Goal: Transaction & Acquisition: Purchase product/service

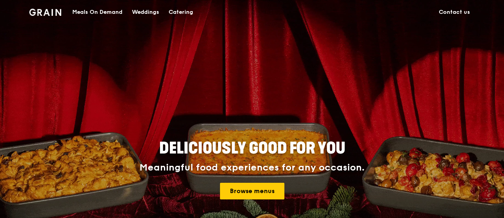
click at [446, 11] on link "Contact us" at bounding box center [454, 12] width 41 height 24
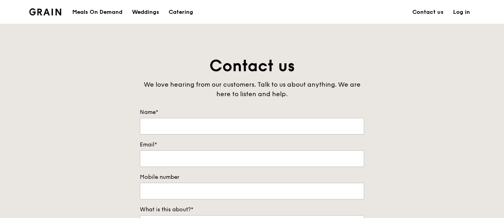
click at [115, 13] on div "Meals On Demand" at bounding box center [97, 12] width 50 height 24
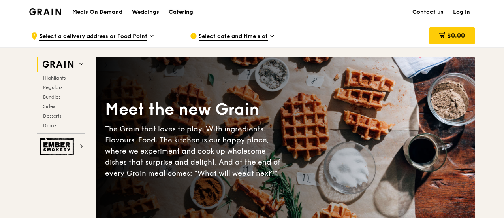
click at [178, 13] on div "Catering" at bounding box center [181, 12] width 24 height 24
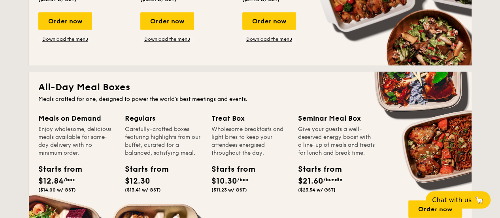
scroll to position [426, 0]
